Goal: Information Seeking & Learning: Learn about a topic

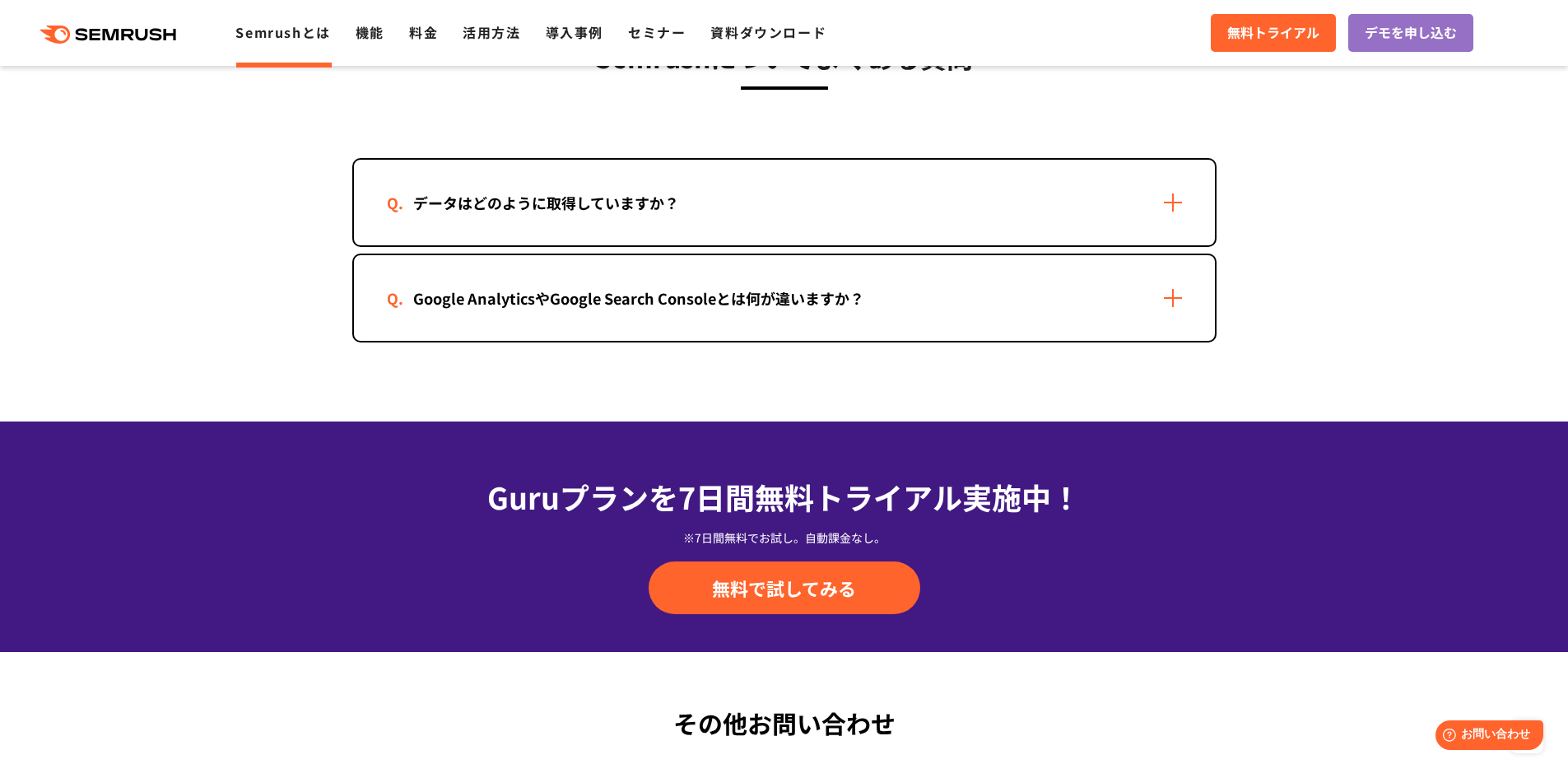
scroll to position [3404, 0]
click at [611, 218] on div "データはどのように取得していますか？" at bounding box center [784, 201] width 862 height 86
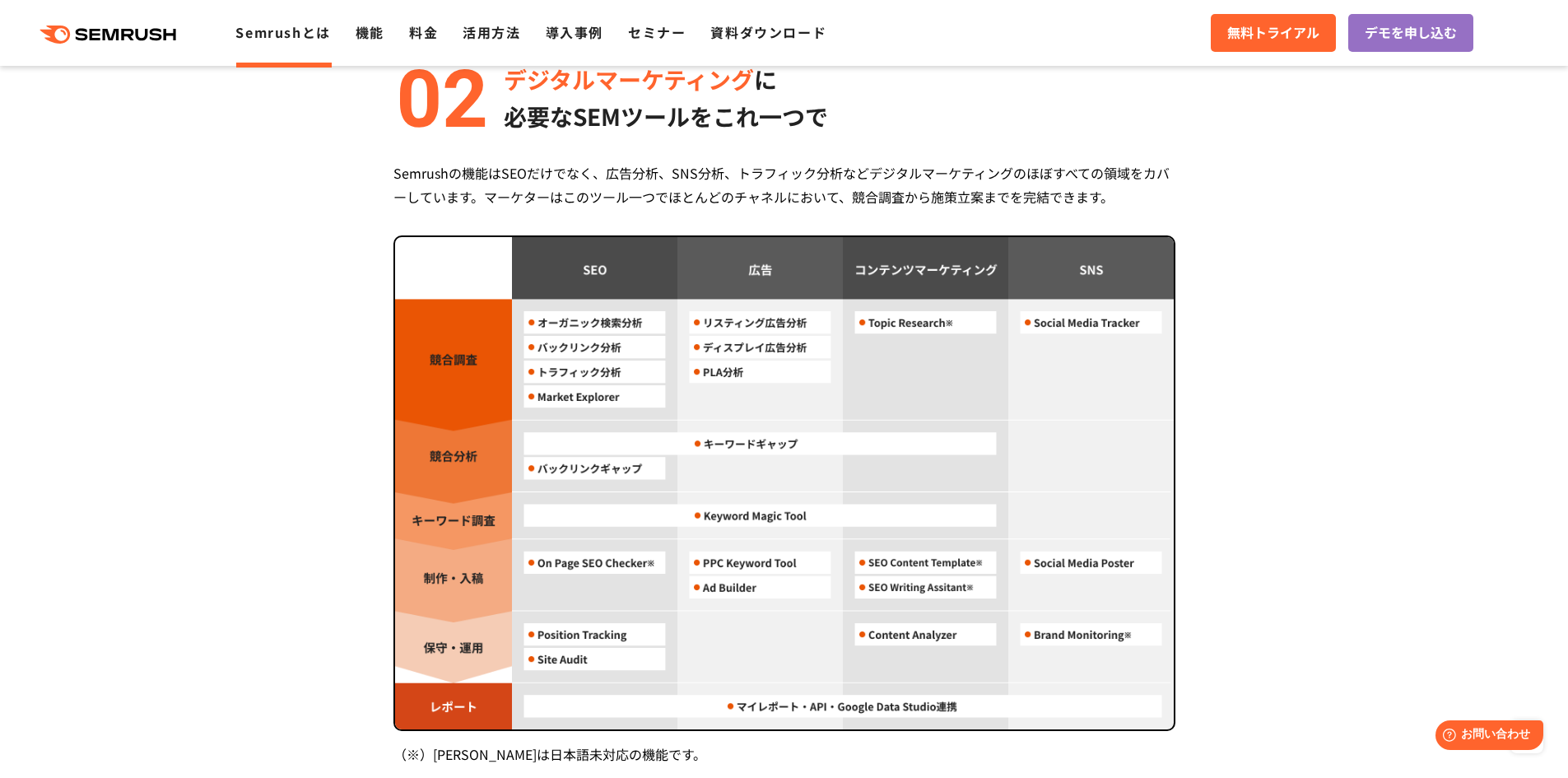
scroll to position [867, 0]
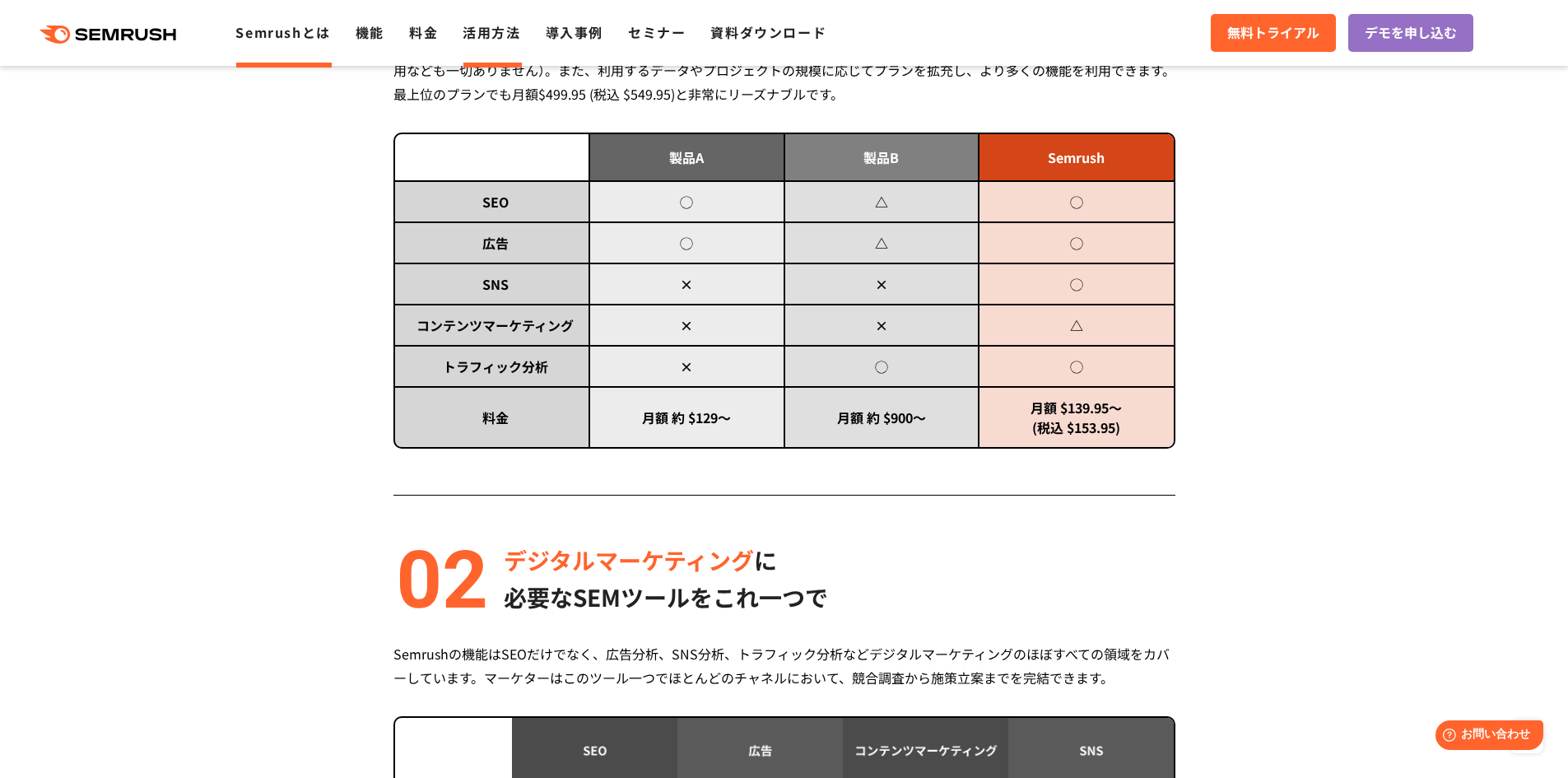
click at [485, 33] on link "活用方法" at bounding box center [492, 32] width 58 height 20
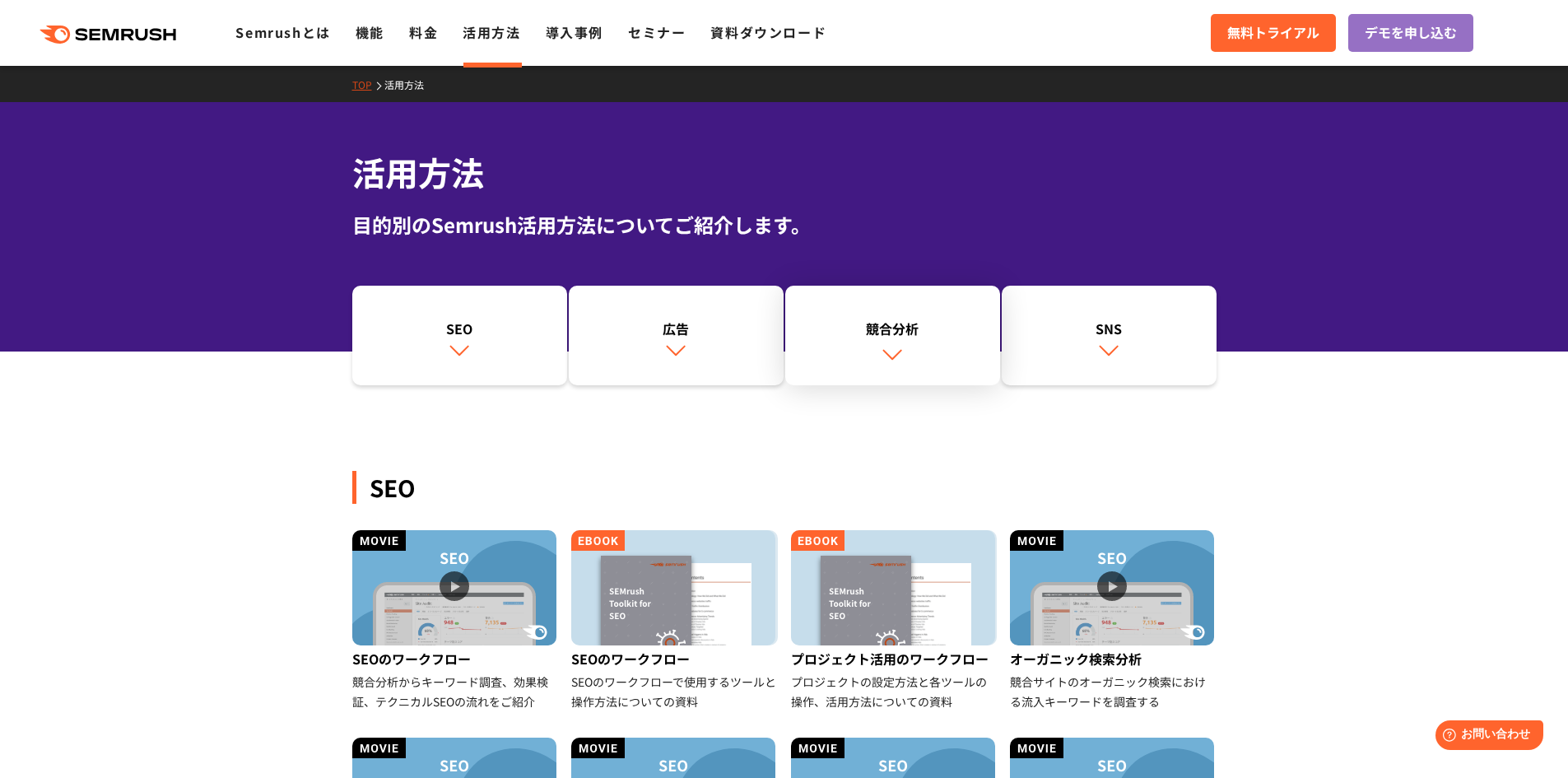
click at [895, 344] on img at bounding box center [892, 354] width 21 height 21
click at [580, 29] on link "導入事例" at bounding box center [574, 32] width 58 height 20
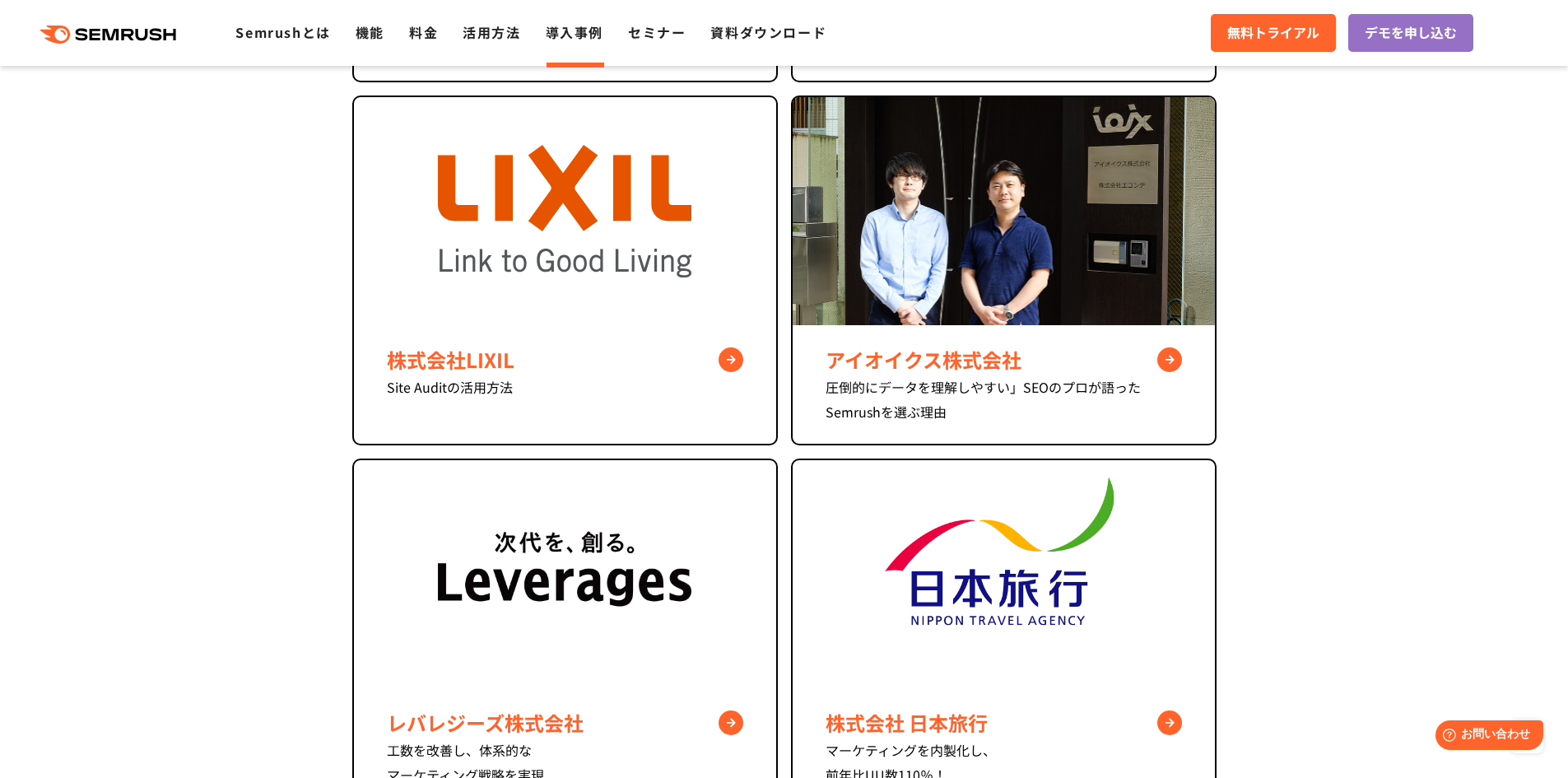
scroll to position [2068, 0]
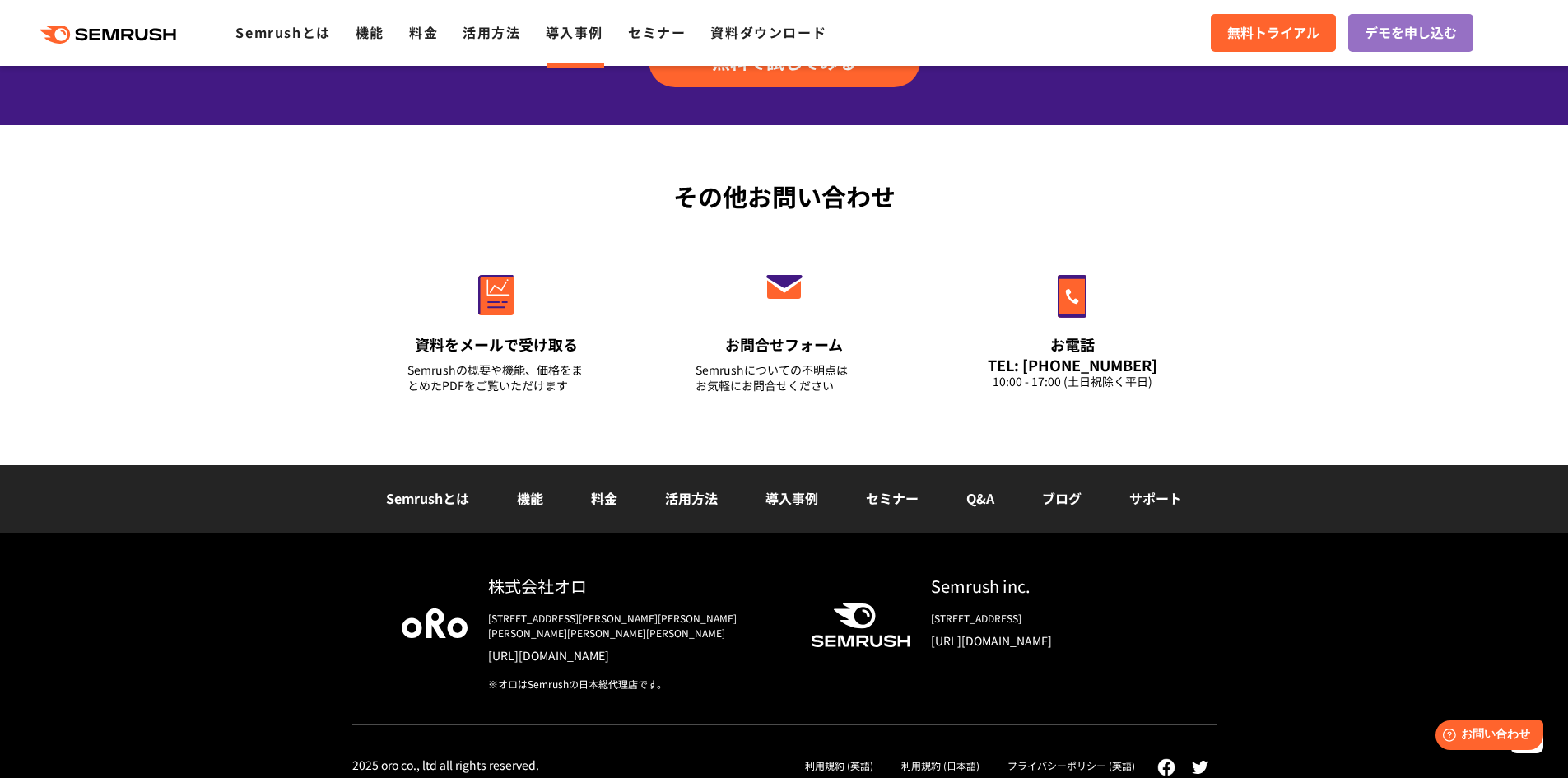
click at [522, 501] on link "機能" at bounding box center [529, 498] width 26 height 20
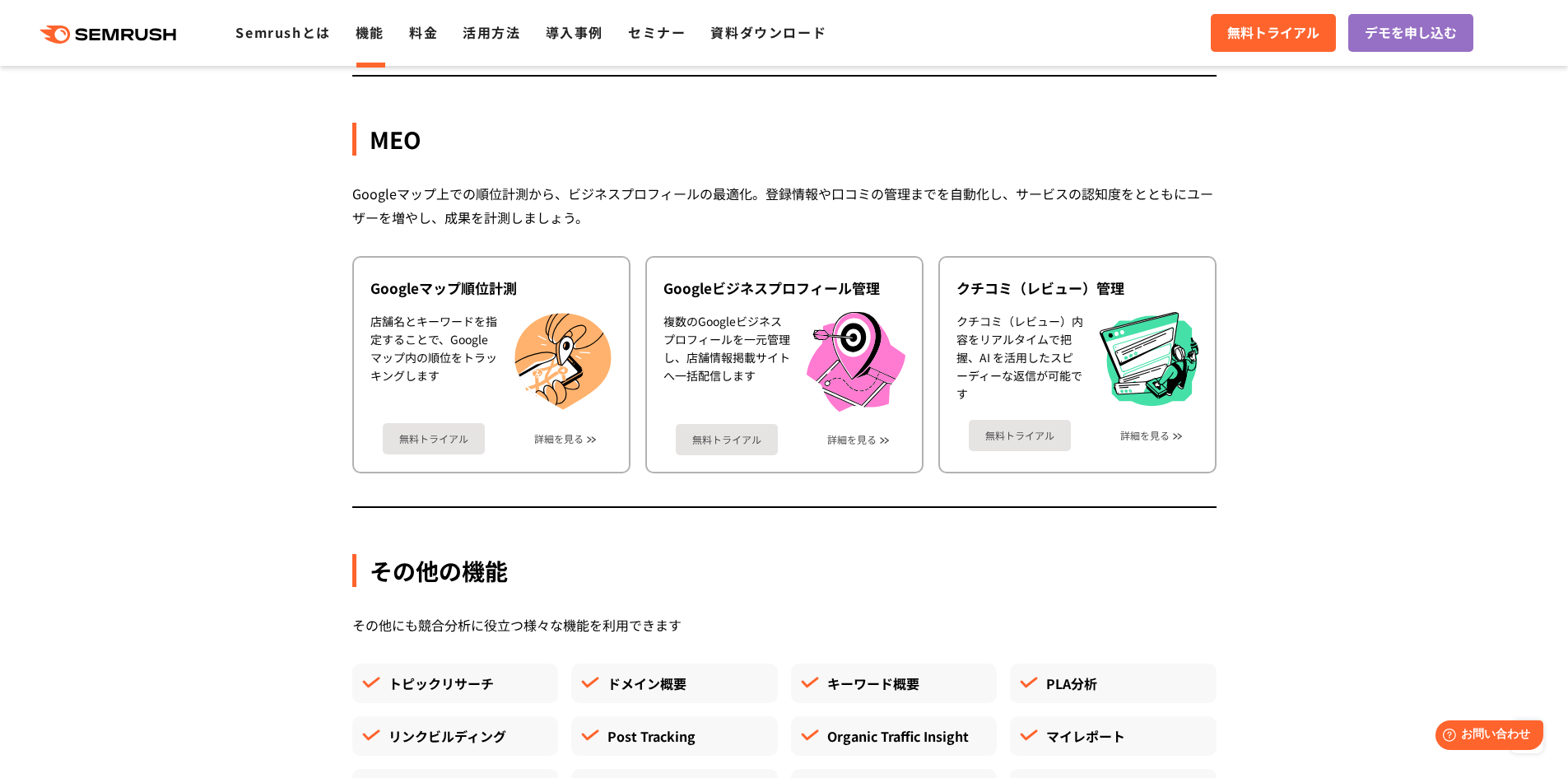
scroll to position [4064, 0]
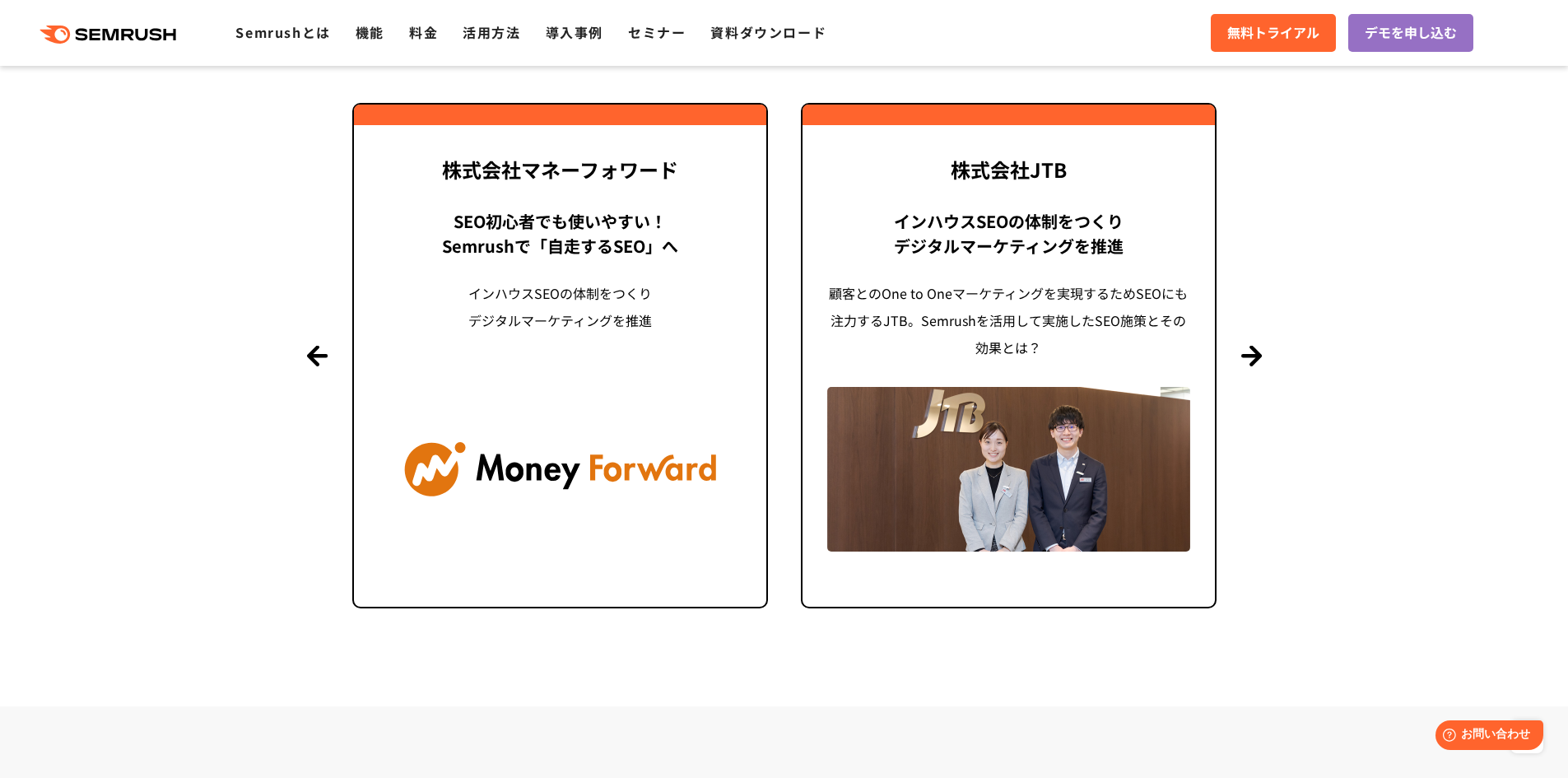
scroll to position [4440, 0]
